Goal: Find contact information: Find contact information

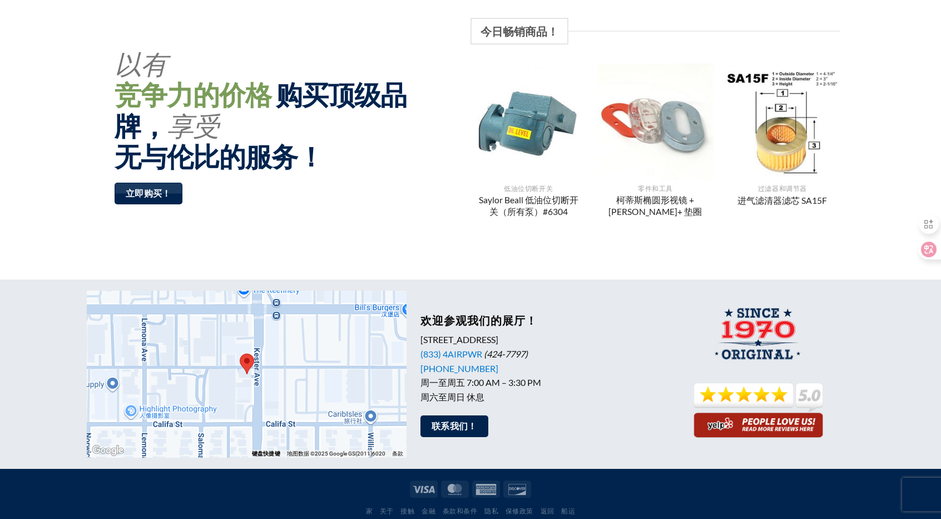
scroll to position [871, 0]
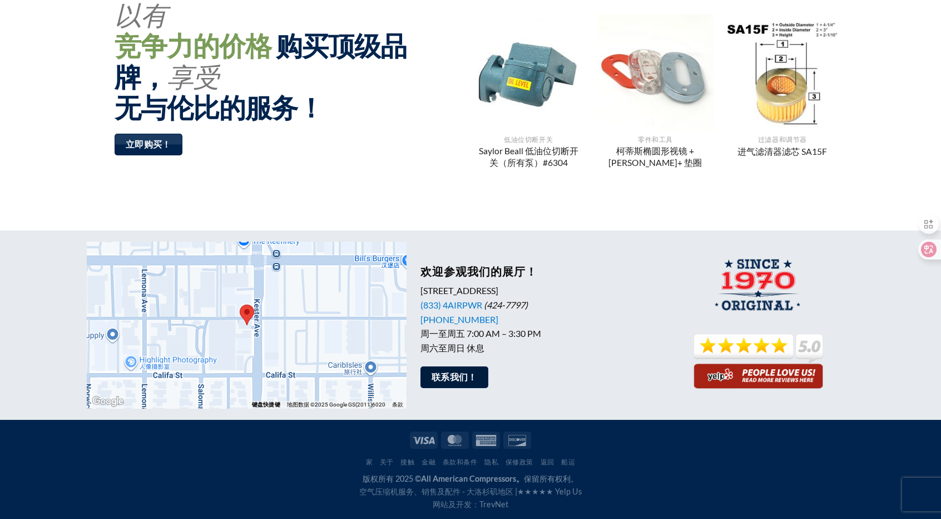
click at [471, 377] on font "联系我们！" at bounding box center [455, 377] width 46 height 10
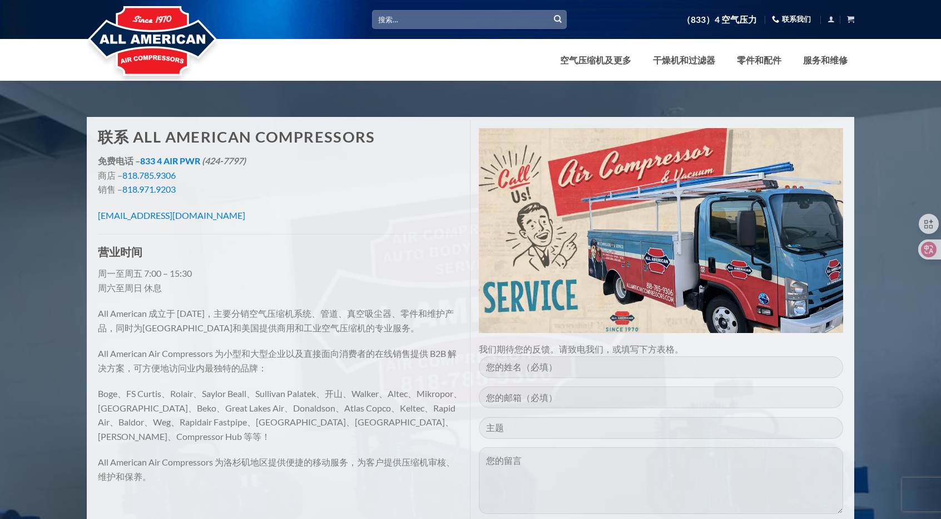
drag, startPoint x: 238, startPoint y: 217, endPoint x: 95, endPoint y: 220, distance: 143.6
click at [95, 220] on div "联系 All American Compressors 免费电话 – 833 4 AIR PWR (424-7797) 商店 – 818.785.9306 销…" at bounding box center [280, 311] width 381 height 383
copy font "[EMAIL_ADDRESS][DOMAIN_NAME]"
click at [303, 192] on p "免费电话 – 833 4 AIR PWR (424-7797) 商店 – 818.785.9306 销售 – 818.971.9203" at bounding box center [280, 175] width 364 height 43
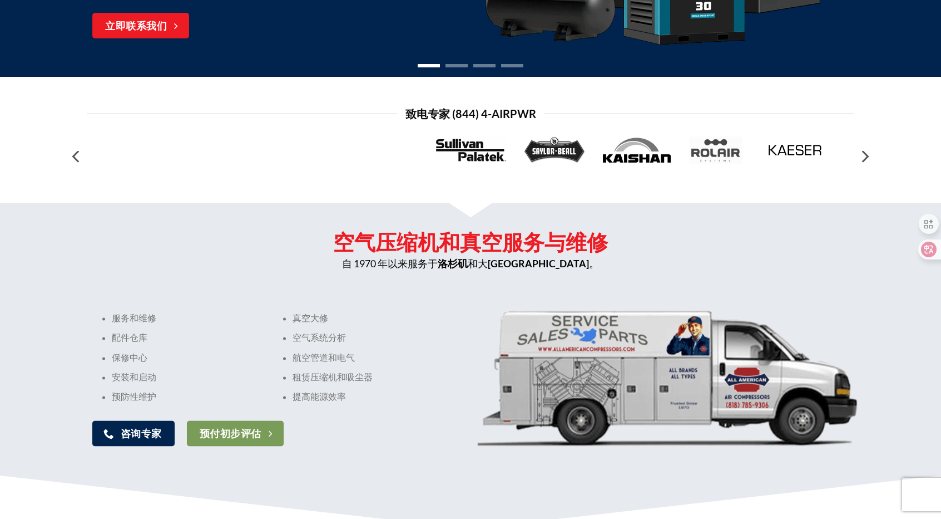
scroll to position [259, 0]
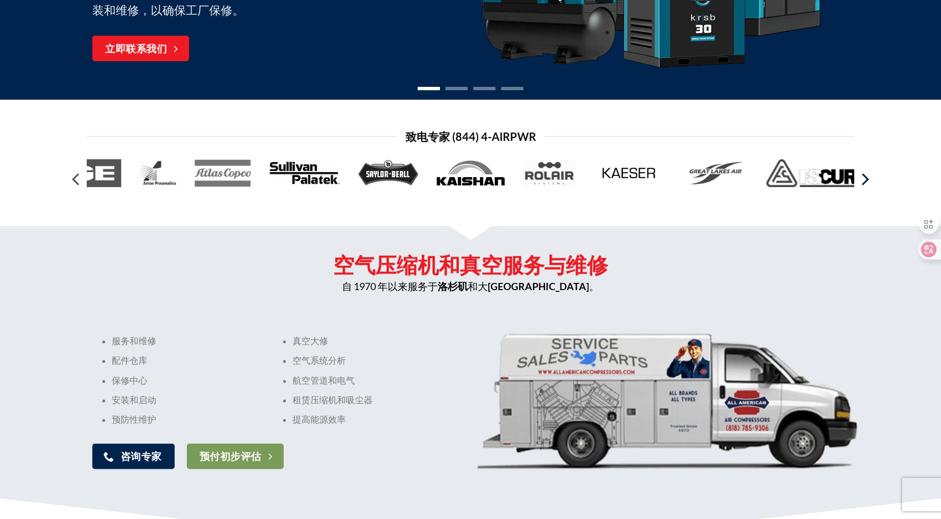
click at [862, 181] on icon "Next" at bounding box center [865, 179] width 20 height 20
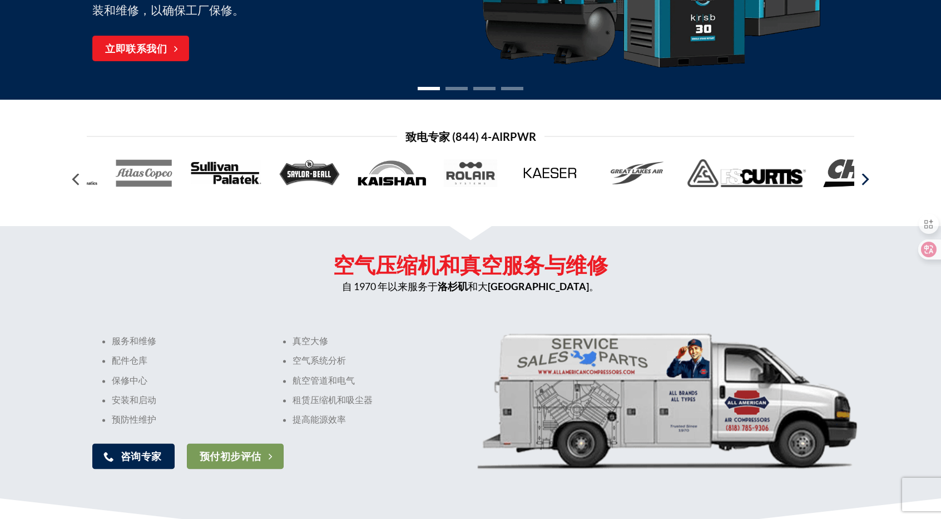
click at [862, 181] on icon "Next" at bounding box center [865, 179] width 20 height 20
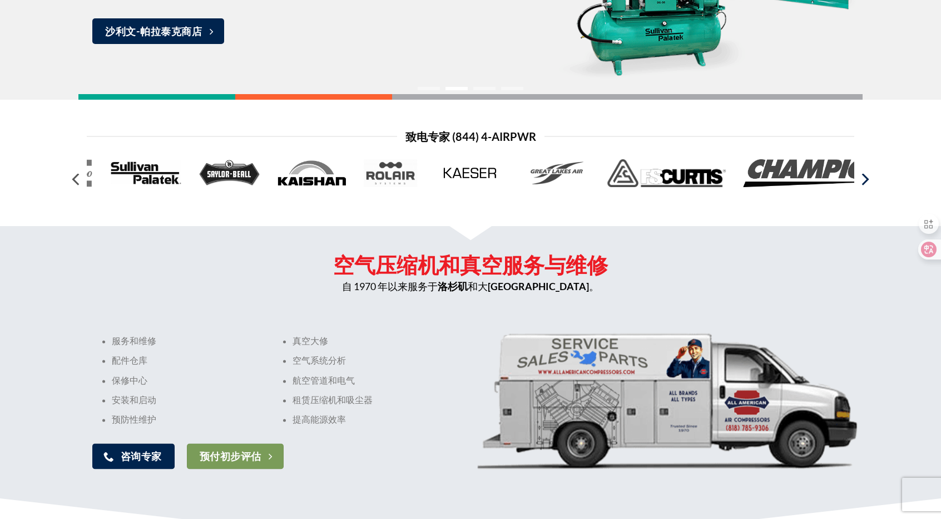
click at [862, 181] on icon "Next" at bounding box center [865, 179] width 20 height 20
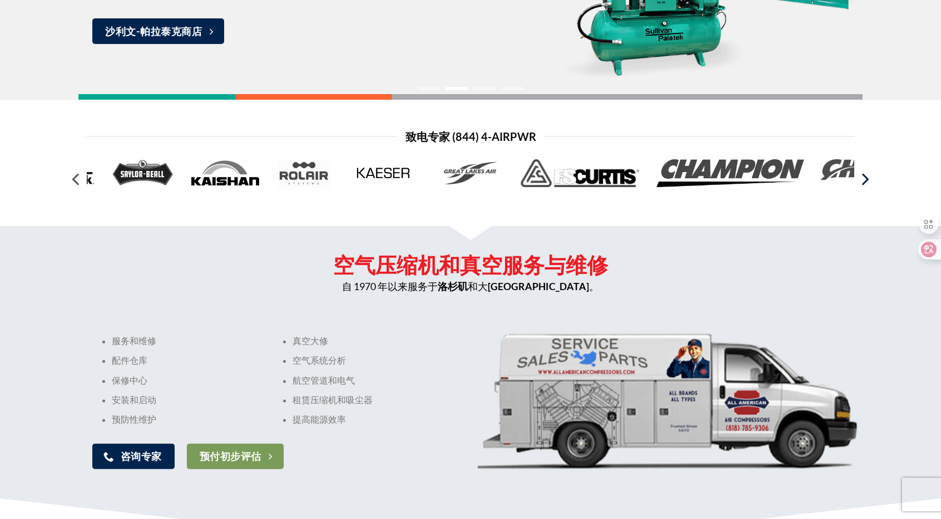
click at [862, 181] on icon "Next" at bounding box center [865, 179] width 20 height 20
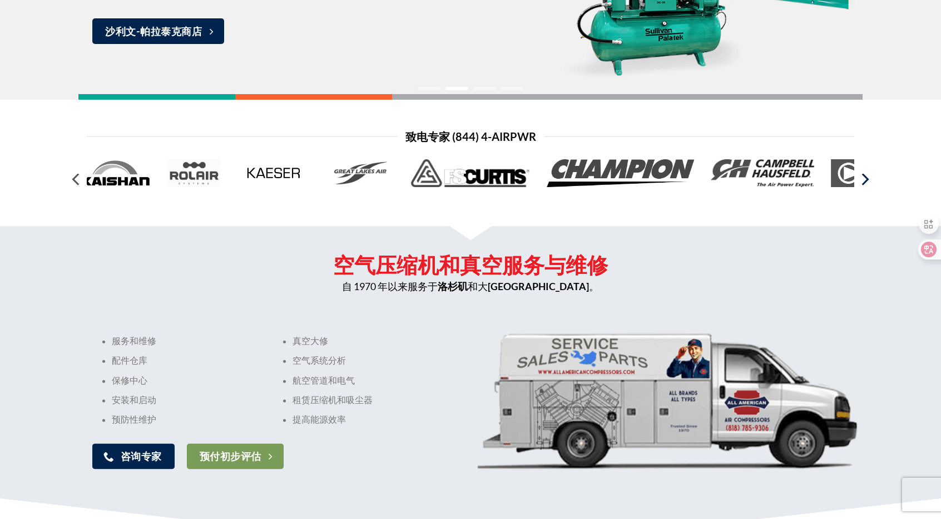
click at [862, 181] on icon "Next" at bounding box center [865, 179] width 20 height 20
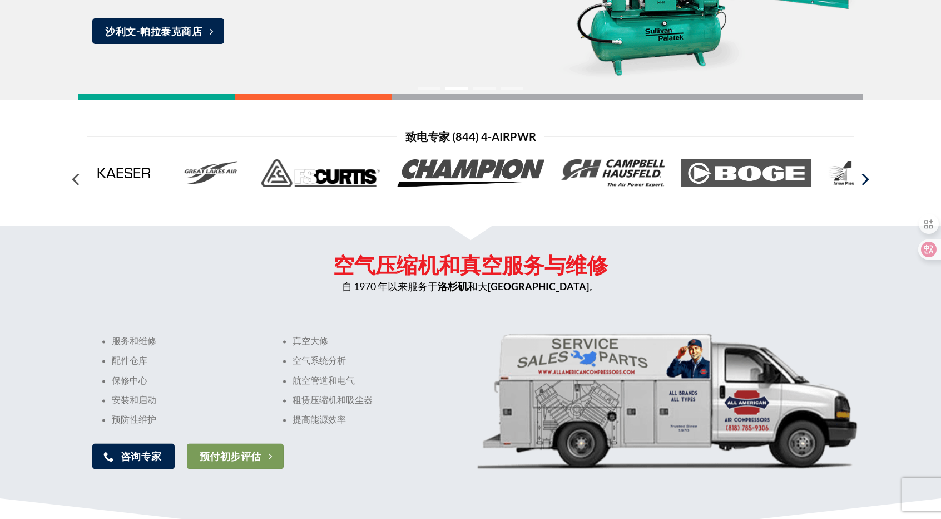
click at [862, 181] on icon "Next" at bounding box center [865, 179] width 20 height 20
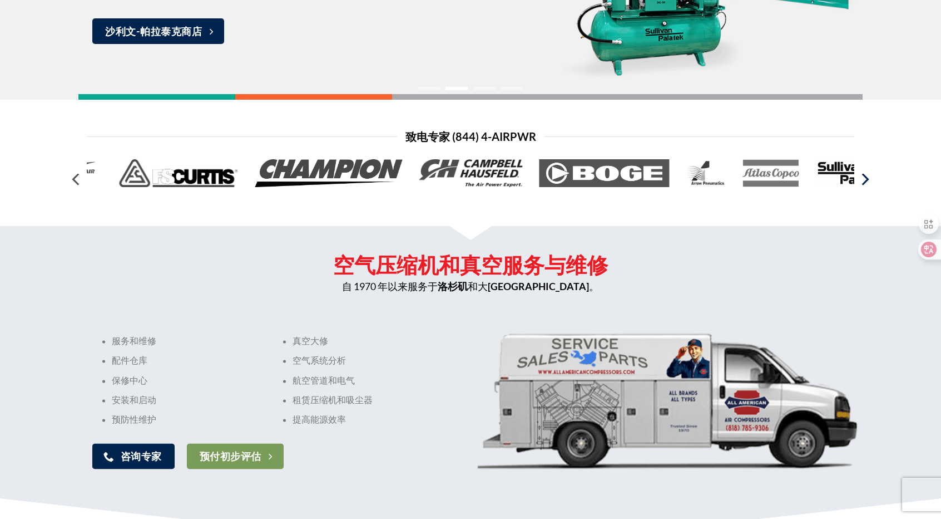
click at [862, 181] on icon "Next" at bounding box center [865, 179] width 20 height 20
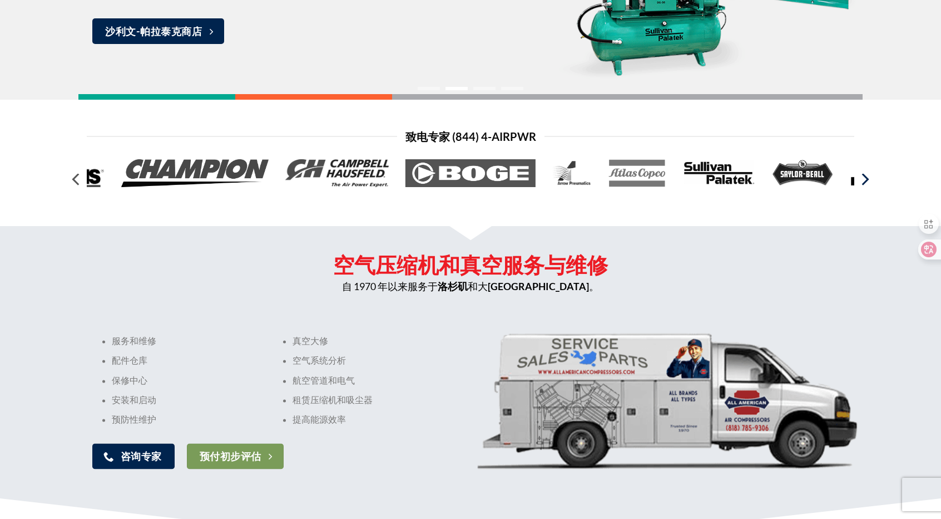
click at [862, 181] on icon "Next" at bounding box center [865, 179] width 20 height 20
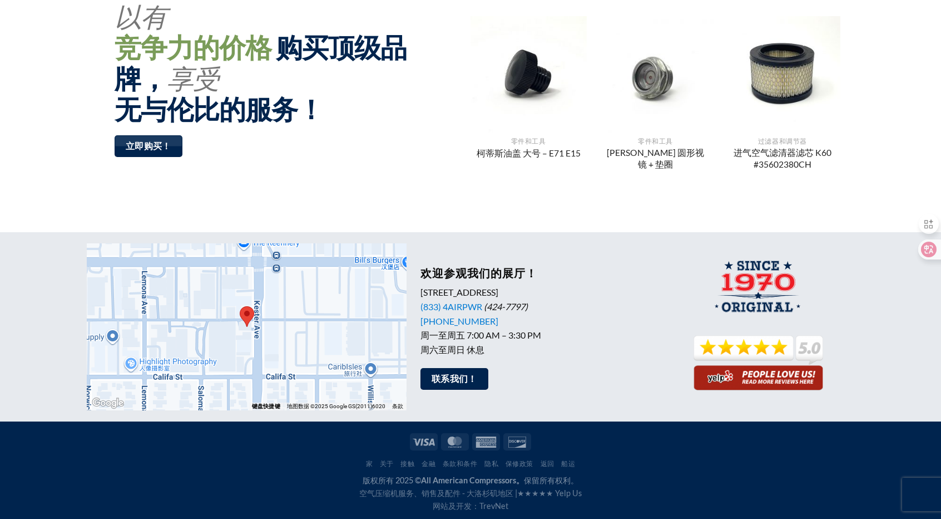
scroll to position [871, 0]
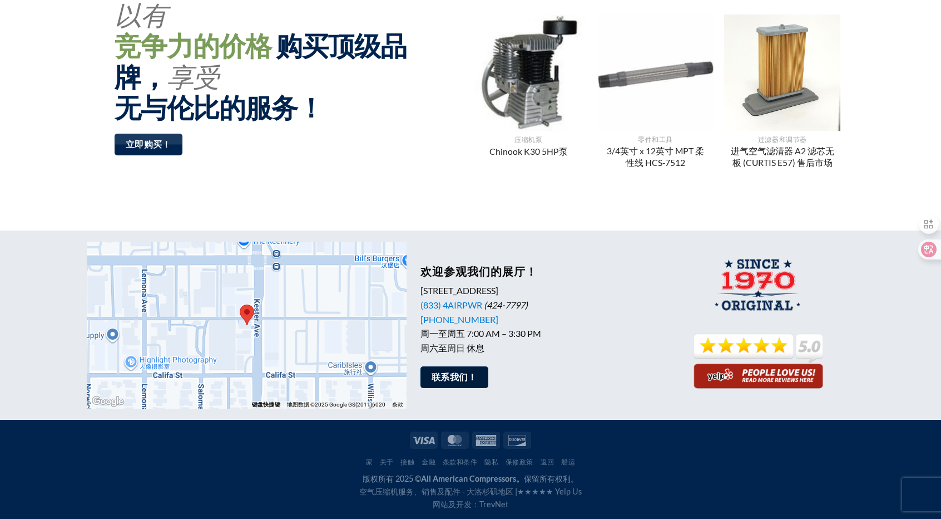
click at [474, 379] on font "联系我们！" at bounding box center [455, 377] width 46 height 10
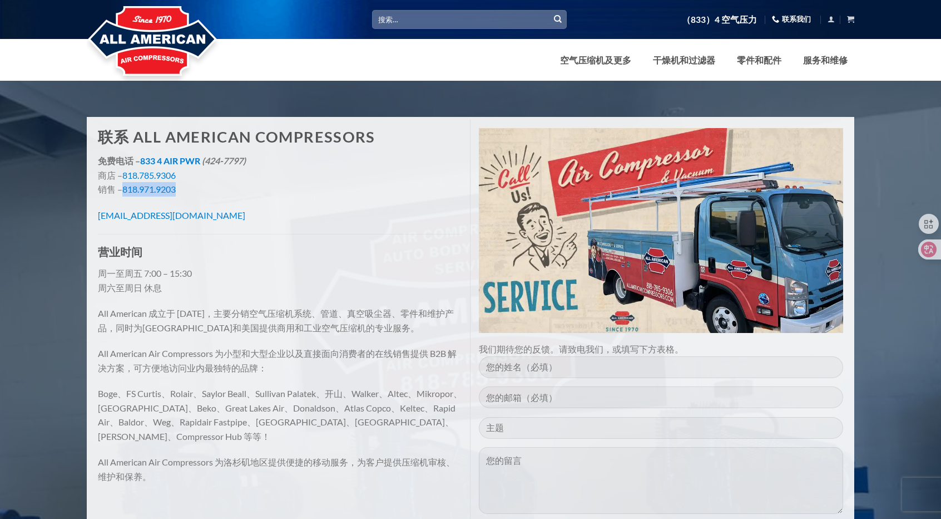
drag, startPoint x: 183, startPoint y: 189, endPoint x: 124, endPoint y: 190, distance: 59.5
click at [124, 190] on p "免费电话 – 833 4 AIR PWR (424-7797) 商店 – 818.785.9306 销售 – 818.971.9203" at bounding box center [280, 175] width 364 height 43
click at [226, 184] on p "免费电话 – 833 4 AIR PWR (424-7797) 商店 – 818.785.9306 销售 – 818.971.9203" at bounding box center [280, 175] width 364 height 43
drag, startPoint x: 183, startPoint y: 189, endPoint x: 127, endPoint y: 193, distance: 55.8
click at [127, 193] on p "免费电话 – 833 4 AIR PWR (424-7797) 商店 – 818.785.9306 销售 – 818.971.9203" at bounding box center [280, 175] width 364 height 43
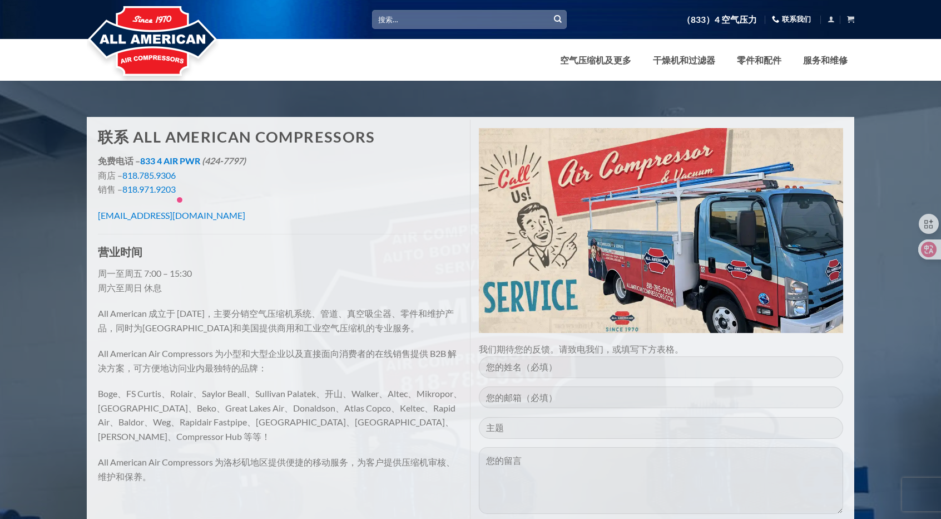
click at [198, 181] on p "免费电话 – 833 4 AIR PWR (424-7797) 商店 – 818.785.9306 销售 – 818.971.9203" at bounding box center [280, 175] width 364 height 43
drag, startPoint x: 183, startPoint y: 175, endPoint x: 122, endPoint y: 177, distance: 60.7
click at [122, 177] on p "免费电话 – 833 4 AIR PWR (424-7797) 商店 – 818.785.9306 销售 – 818.971.9203" at bounding box center [280, 175] width 364 height 43
copy p "818.785.9306"
click at [132, 193] on font "818.971.9203" at bounding box center [148, 189] width 53 height 11
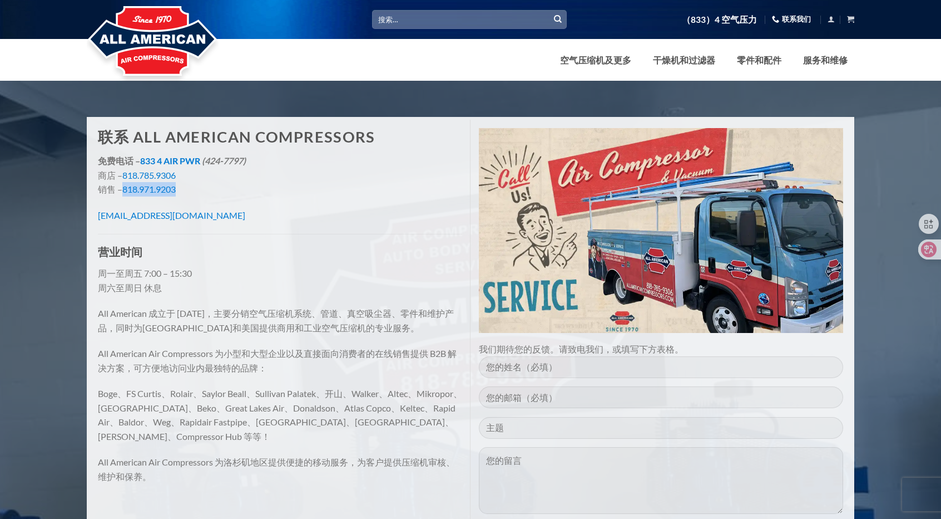
drag, startPoint x: 181, startPoint y: 190, endPoint x: 122, endPoint y: 193, distance: 58.5
click at [122, 193] on p "免费电话 – 833 4 AIR PWR (424-7797) 商店 – 818.785.9306 销售 – 818.971.9203" at bounding box center [280, 175] width 364 height 43
copy p "818.971.9203"
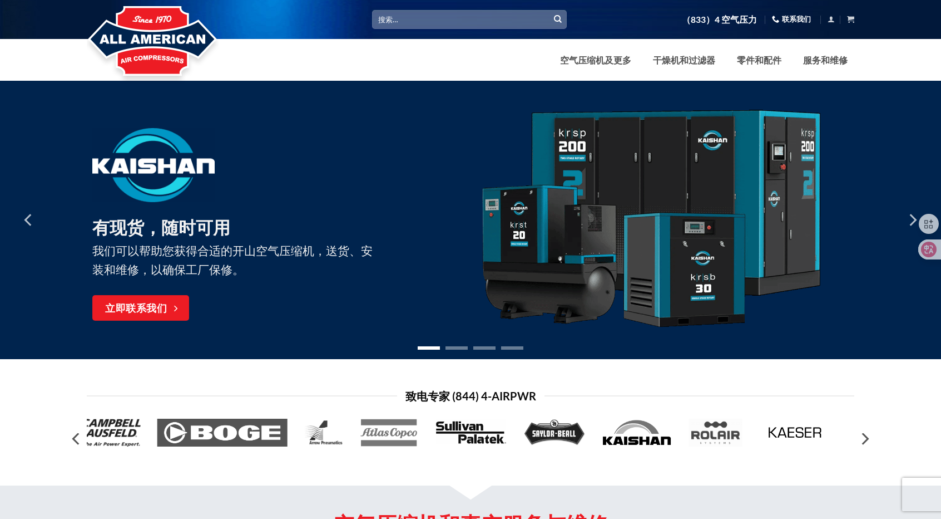
click at [455, 351] on div at bounding box center [470, 220] width 785 height 278
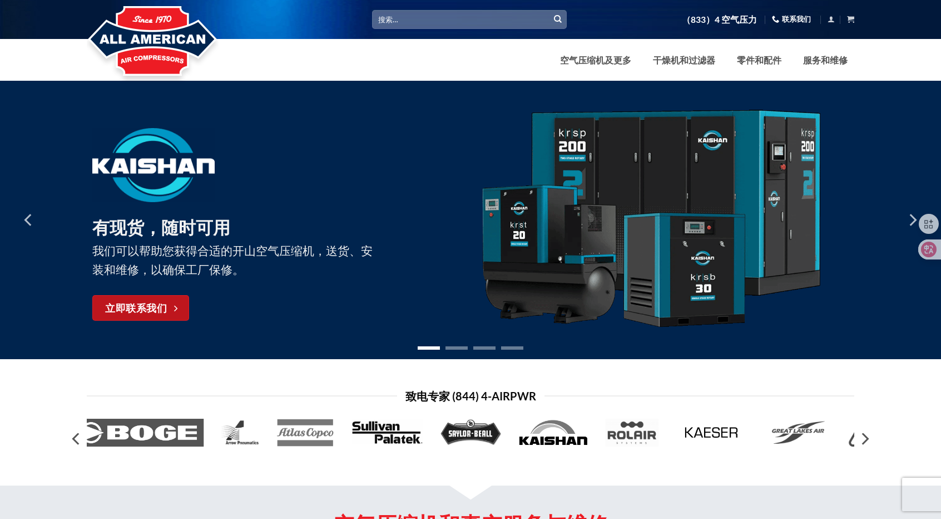
click at [156, 306] on font "立即联系我们" at bounding box center [136, 308] width 62 height 12
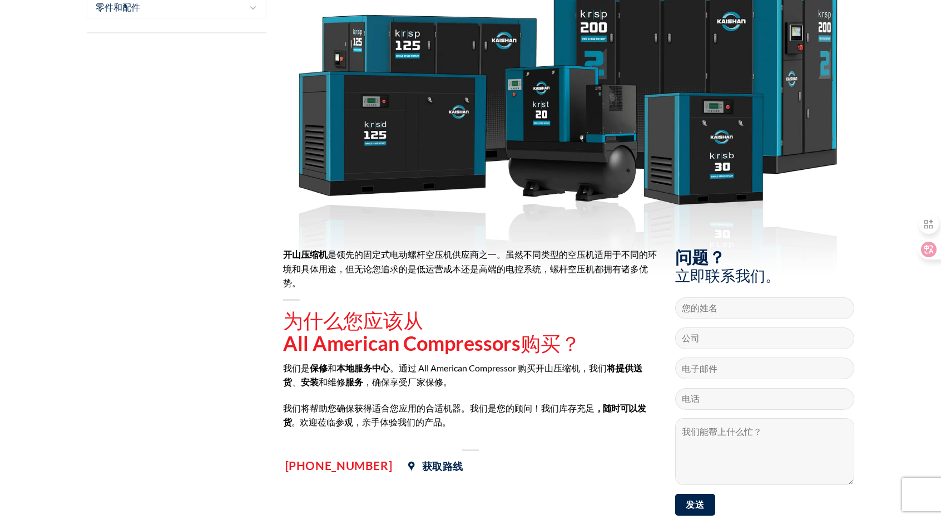
scroll to position [161, 0]
